Goal: Check status: Check status

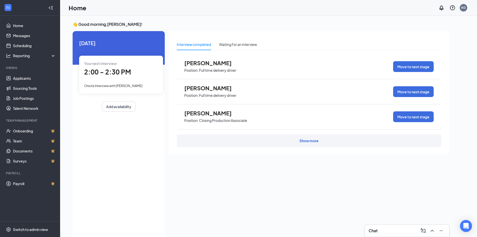
click at [103, 79] on div "Your next interview 2:00 - 2:30 PM Onsite Interview with [PERSON_NAME]" at bounding box center [121, 75] width 84 height 38
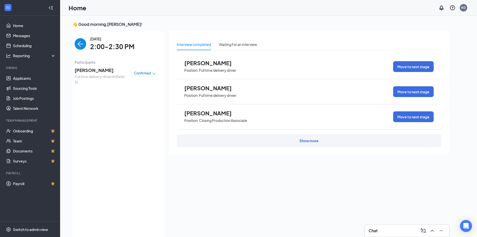
scroll to position [2, 0]
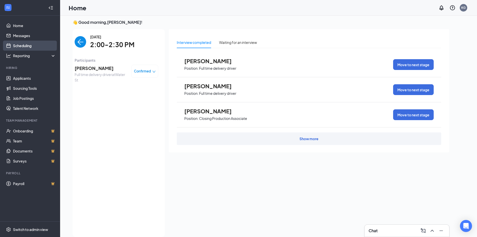
click at [28, 46] on link "Scheduling" at bounding box center [34, 46] width 43 height 10
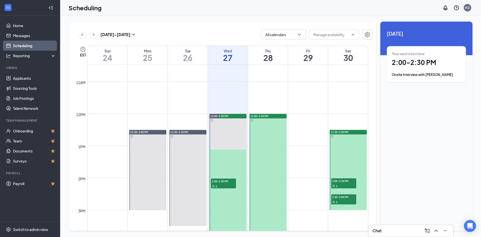
scroll to position [397, 0]
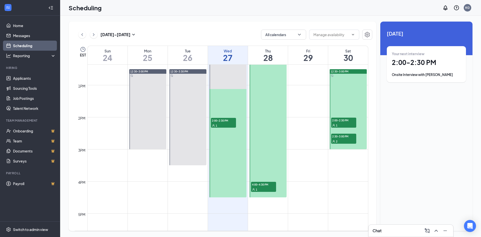
click at [261, 182] on span "4:00-4:30 PM" at bounding box center [263, 184] width 25 height 5
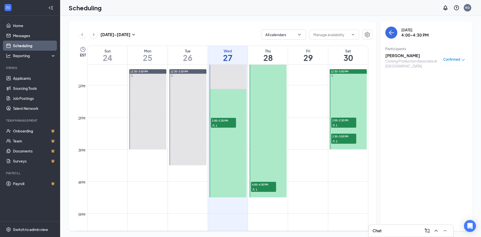
click at [345, 118] on span "2:00-2:30 PM" at bounding box center [343, 119] width 25 height 5
click at [343, 139] on div "2" at bounding box center [343, 141] width 25 height 5
